Goal: Check status

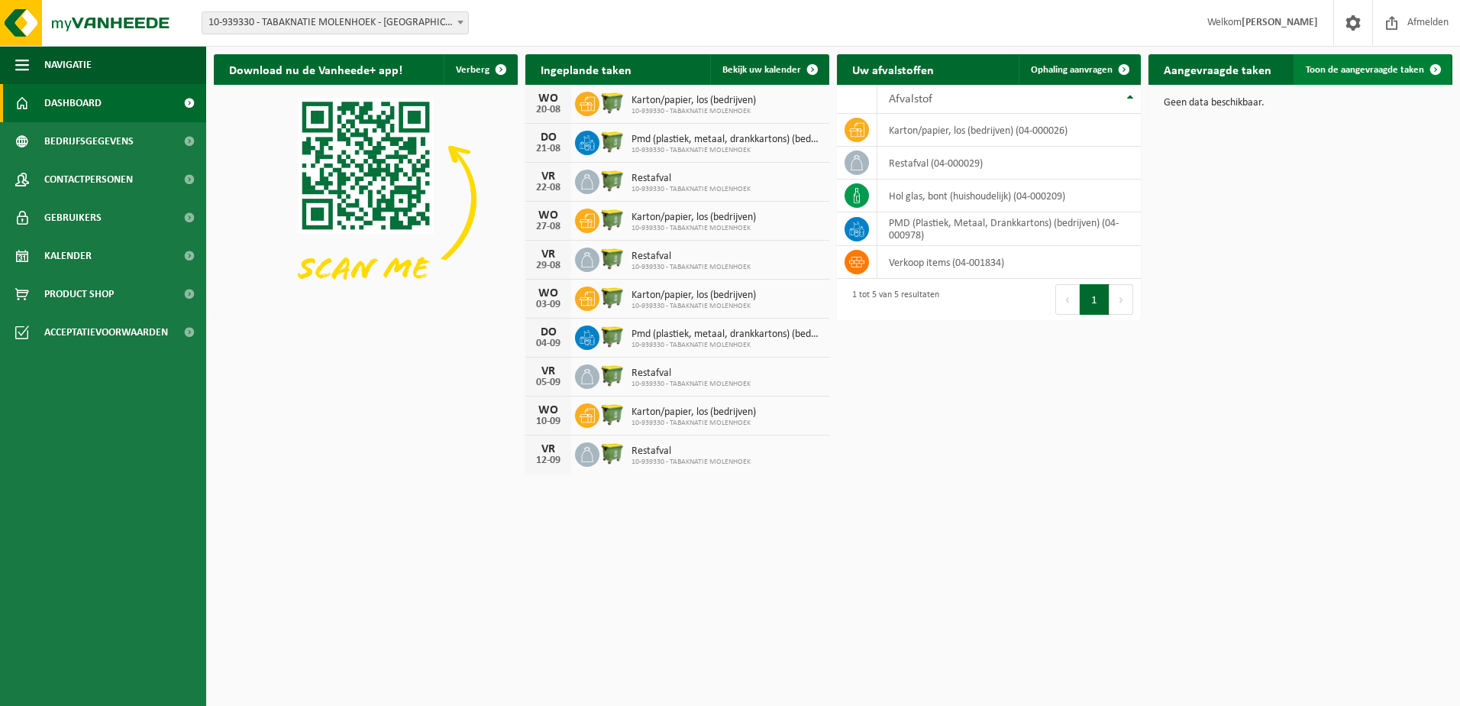
click at [1360, 70] on span "Toon de aangevraagde taken" at bounding box center [1365, 70] width 118 height 10
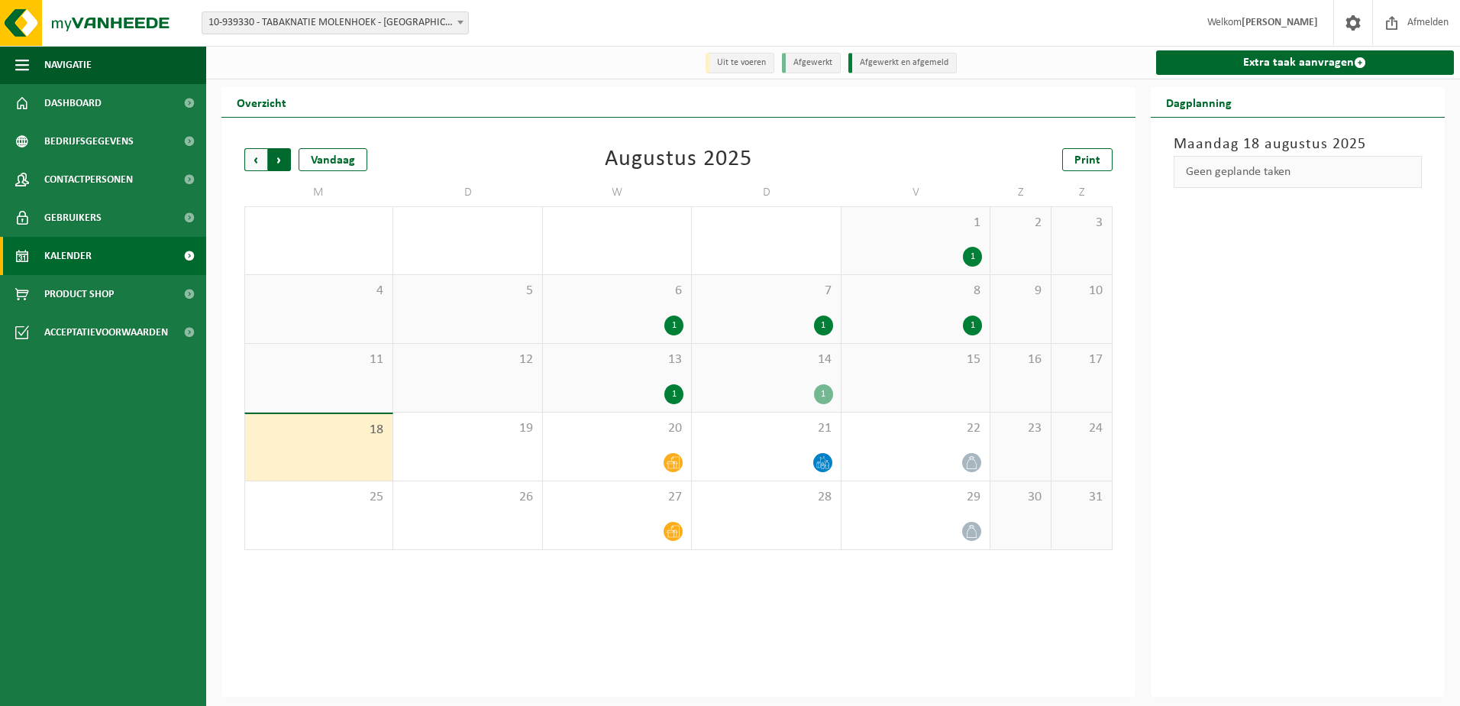
click at [258, 160] on span "Vorige" at bounding box center [255, 159] width 23 height 23
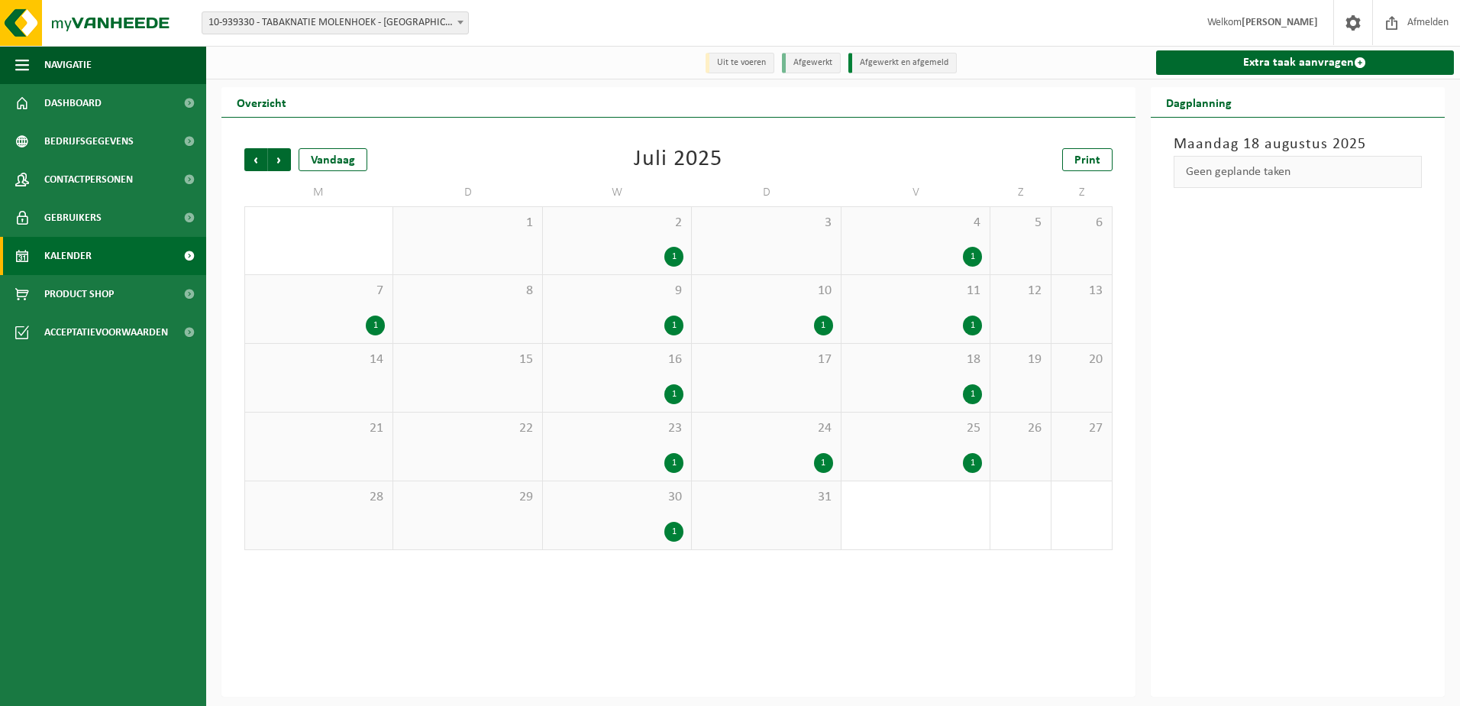
click at [374, 329] on div "1" at bounding box center [375, 325] width 19 height 20
